Goal: Task Accomplishment & Management: Use online tool/utility

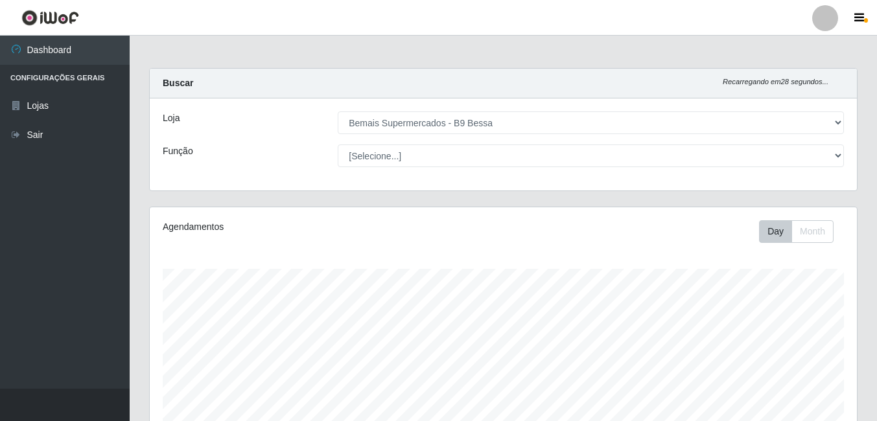
select select "410"
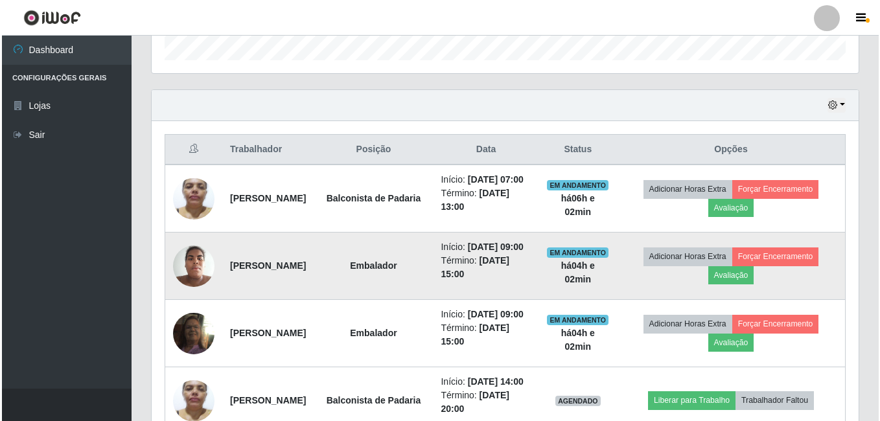
scroll to position [269, 707]
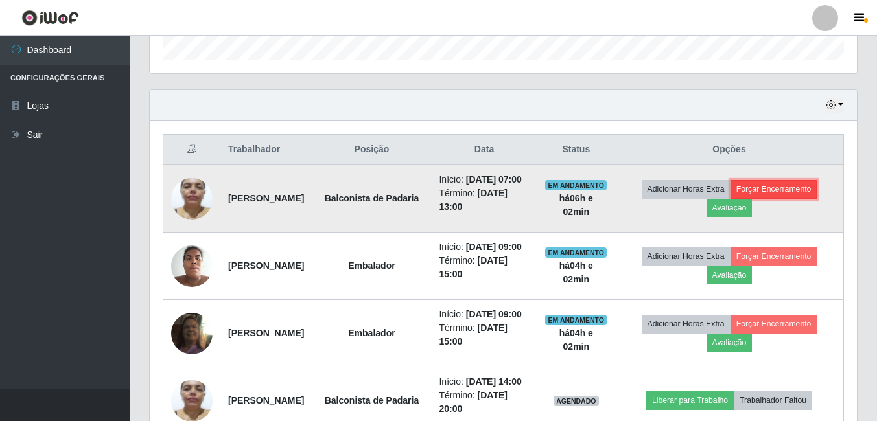
click at [766, 191] on button "Forçar Encerramento" at bounding box center [773, 189] width 87 height 18
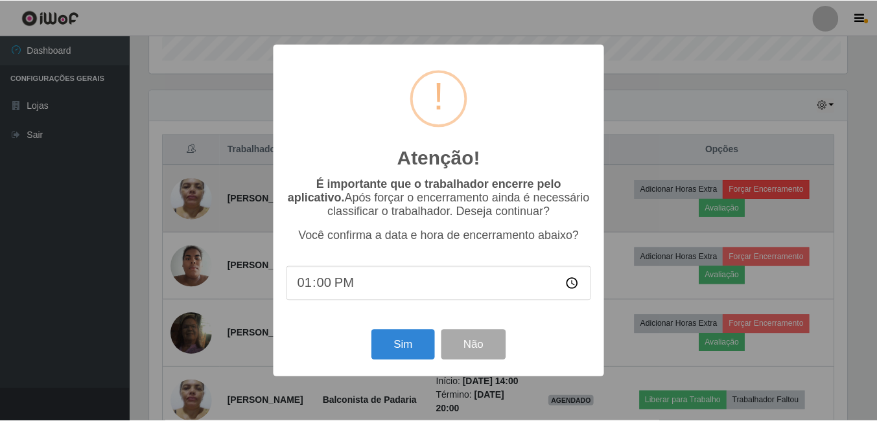
scroll to position [269, 700]
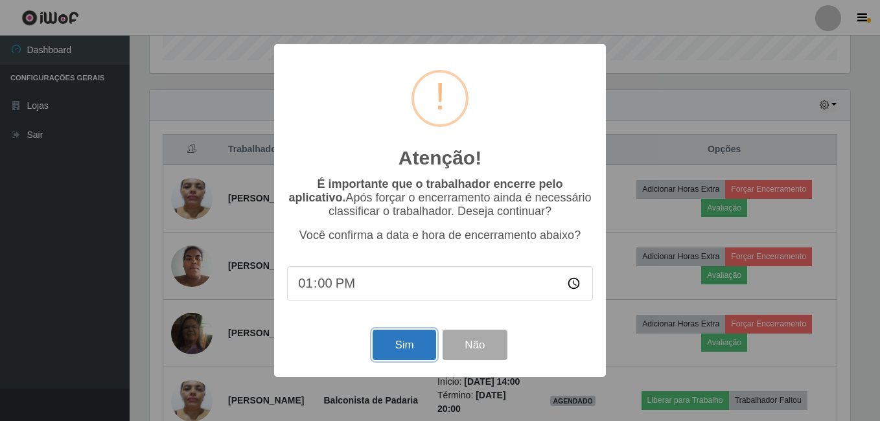
click at [387, 336] on button "Sim" at bounding box center [404, 345] width 63 height 30
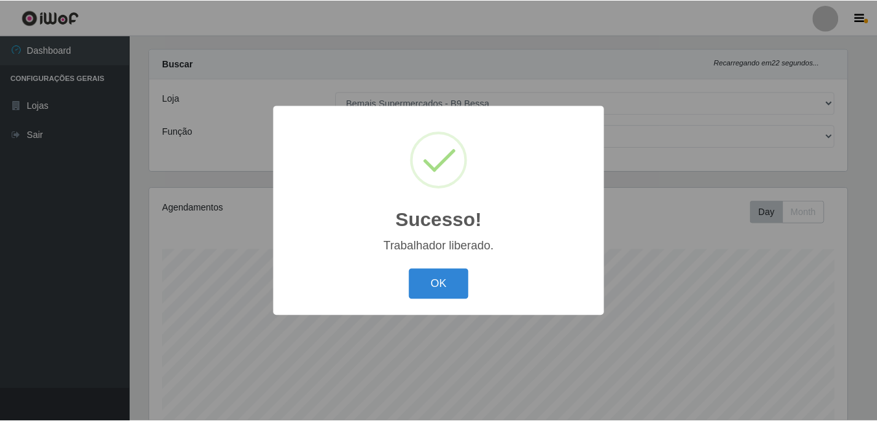
scroll to position [14, 0]
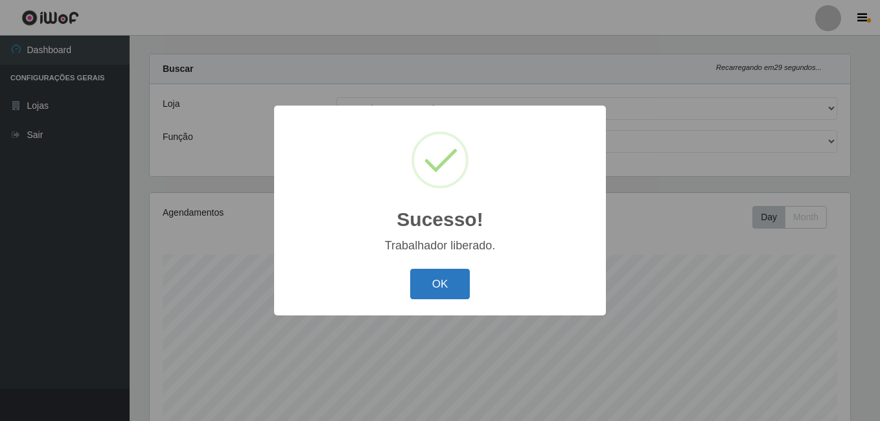
click at [435, 279] on button "OK" at bounding box center [440, 284] width 60 height 30
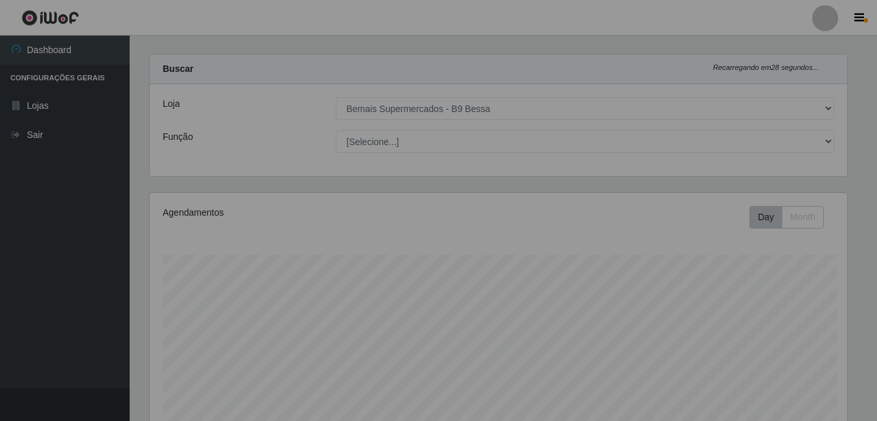
scroll to position [269, 707]
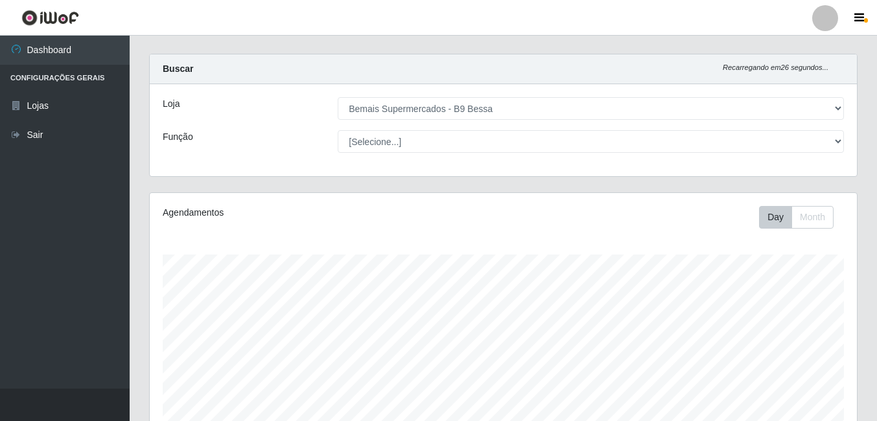
click at [820, 10] on div at bounding box center [825, 18] width 26 height 26
click at [811, 48] on button "Perfil" at bounding box center [799, 46] width 117 height 27
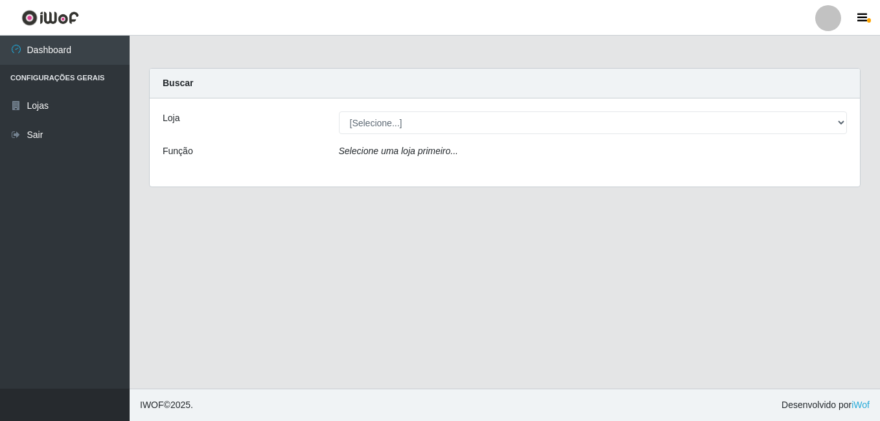
click at [38, 180] on ul "Dashboard Configurações Gerais Lojas Sair" at bounding box center [65, 212] width 130 height 353
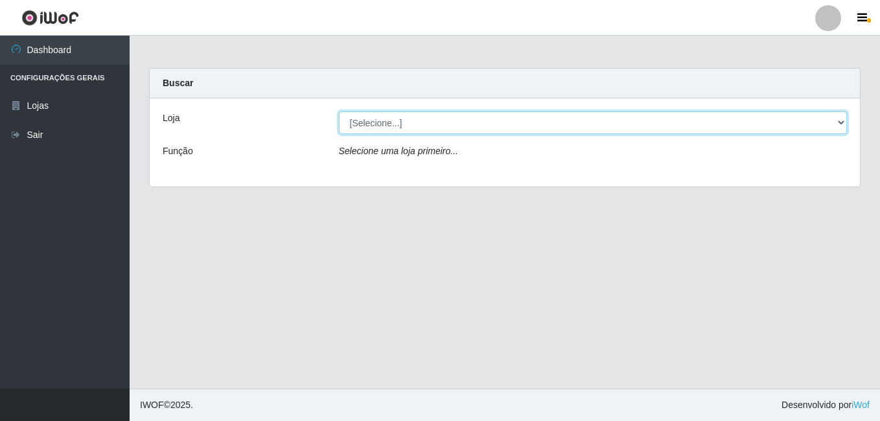
click at [527, 122] on select "[Selecione...] Bemais Supermercados - B9 Bessa" at bounding box center [593, 122] width 509 height 23
select select "410"
click at [339, 111] on select "[Selecione...] Bemais Supermercados - B9 Bessa" at bounding box center [593, 122] width 509 height 23
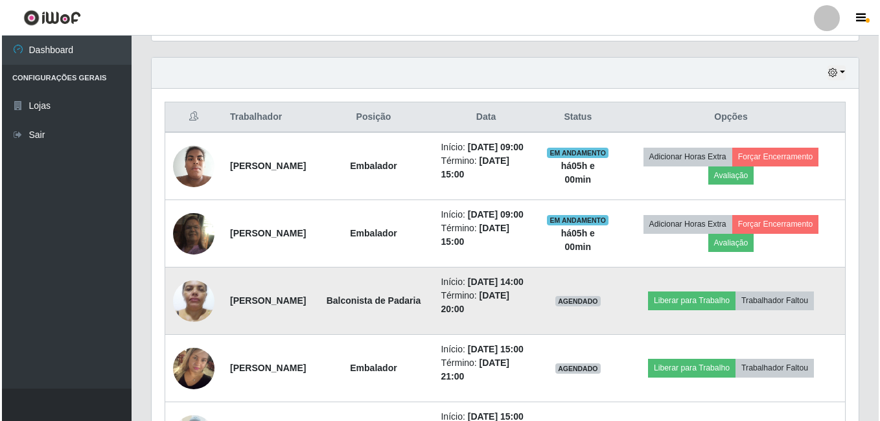
scroll to position [518, 0]
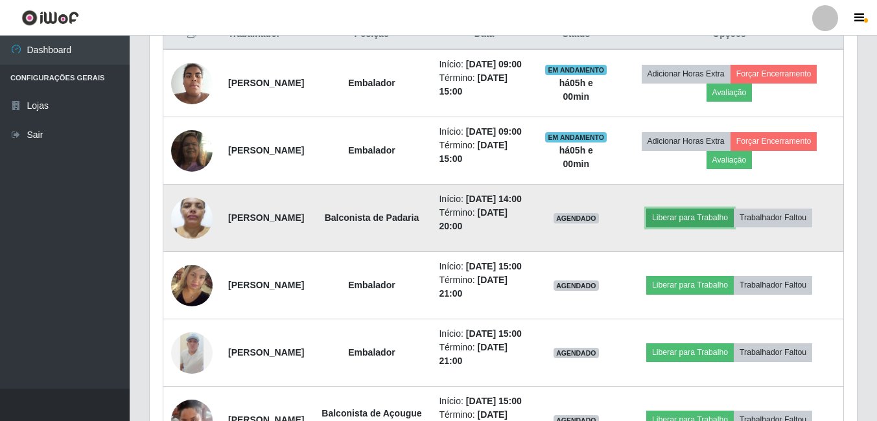
click at [700, 227] on button "Liberar para Trabalho" at bounding box center [689, 218] width 87 height 18
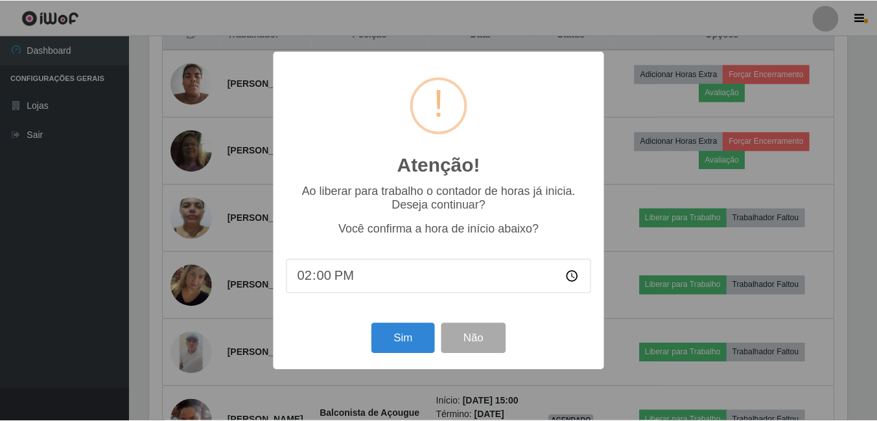
scroll to position [269, 700]
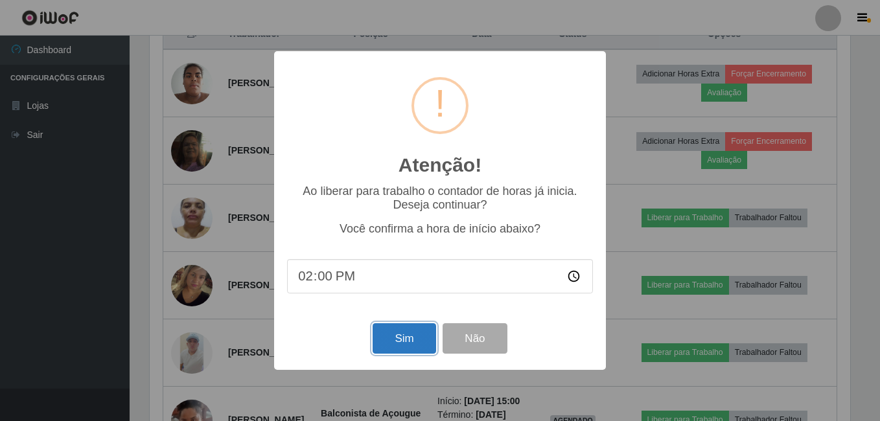
click at [416, 330] on button "Sim" at bounding box center [404, 338] width 63 height 30
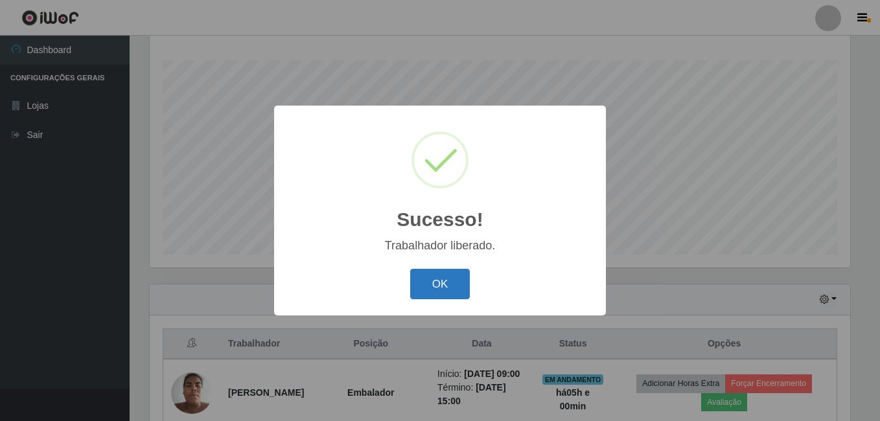
drag, startPoint x: 452, startPoint y: 289, endPoint x: 456, endPoint y: 283, distance: 7.6
click at [454, 285] on button "OK" at bounding box center [440, 284] width 60 height 30
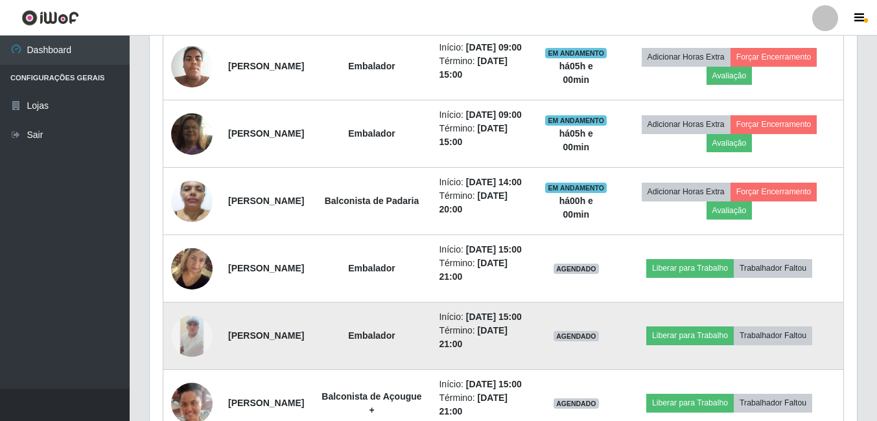
scroll to position [662, 0]
